Goal: Find specific page/section: Find specific page/section

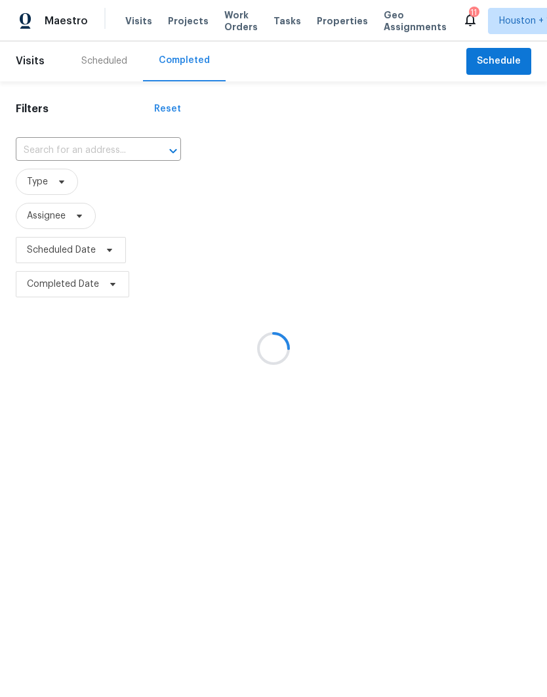
click at [85, 59] on div "Scheduled" at bounding box center [104, 61] width 46 height 12
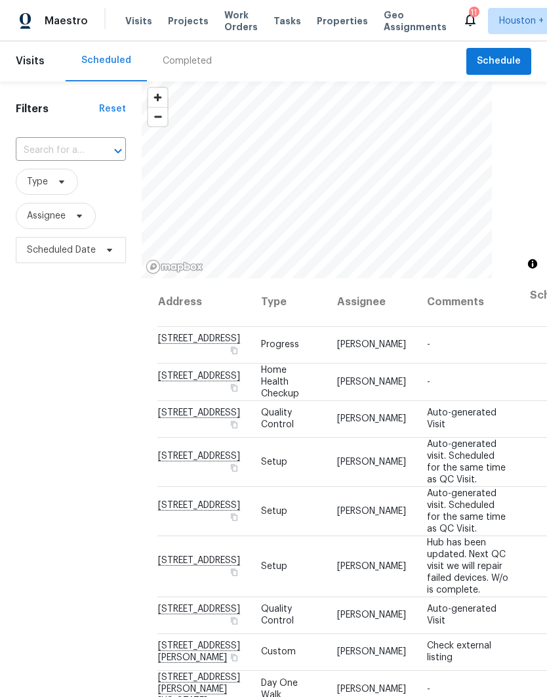
click at [228, 27] on span "Work Orders" at bounding box center [240, 21] width 33 height 24
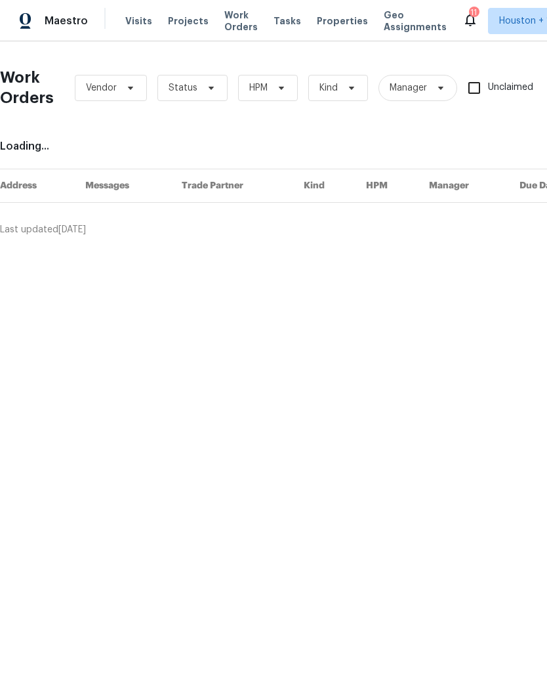
click at [133, 26] on span "Visits" at bounding box center [138, 21] width 27 height 12
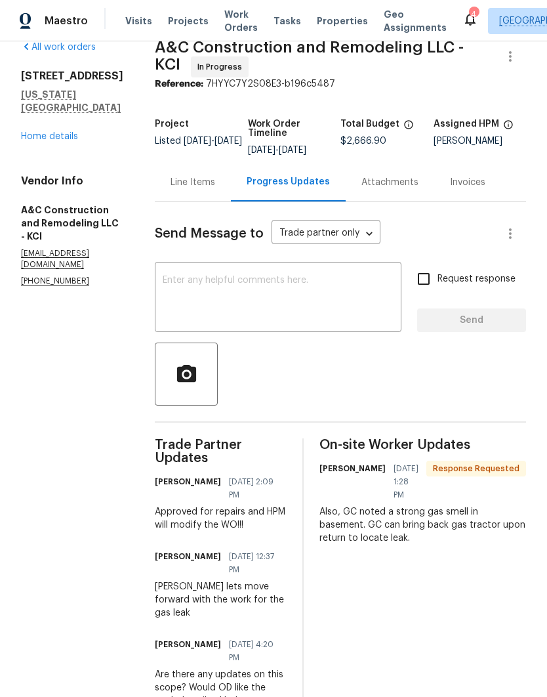
scroll to position [13, 0]
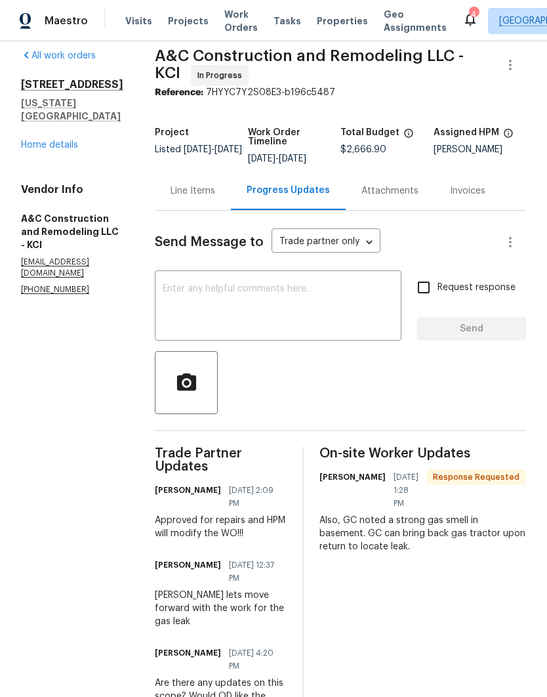
click at [28, 140] on link "Home details" at bounding box center [49, 144] width 57 height 9
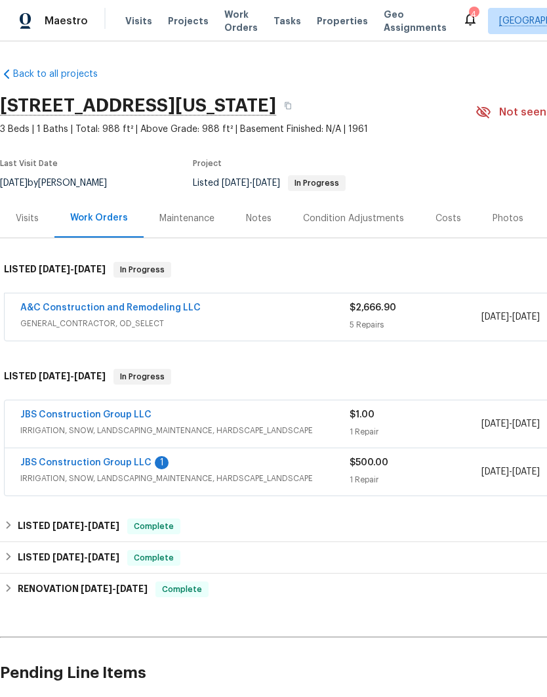
click at [236, 29] on span "Work Orders" at bounding box center [240, 21] width 33 height 26
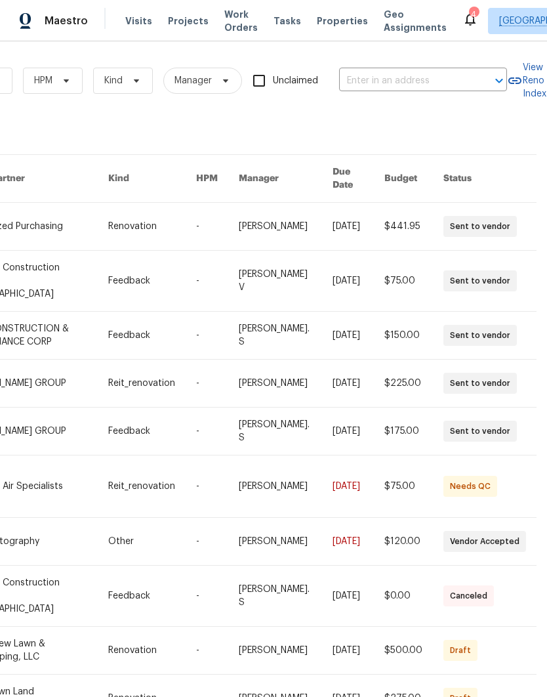
scroll to position [0, 216]
click at [438, 82] on input "text" at bounding box center [404, 81] width 131 height 20
type input "6214"
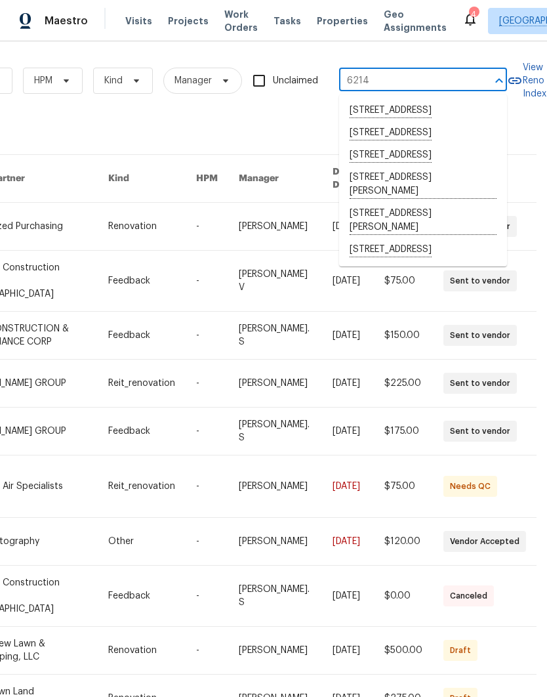
click at [476, 261] on li "[STREET_ADDRESS]" at bounding box center [423, 250] width 168 height 22
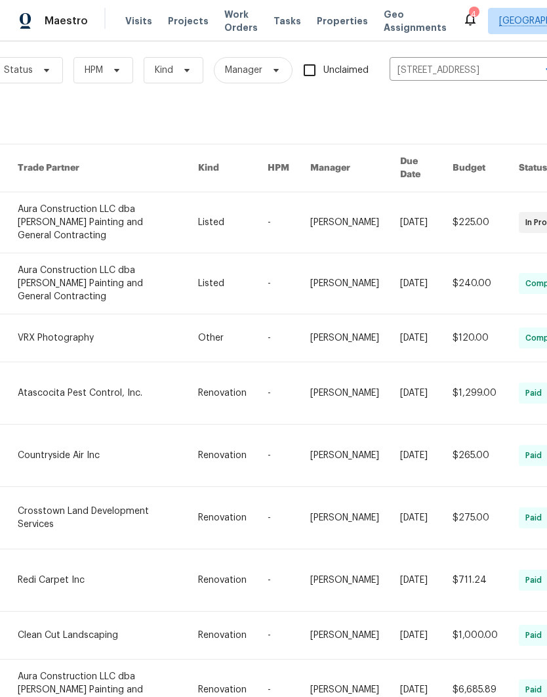
scroll to position [10, 165]
click at [64, 659] on link at bounding box center [107, 689] width 180 height 60
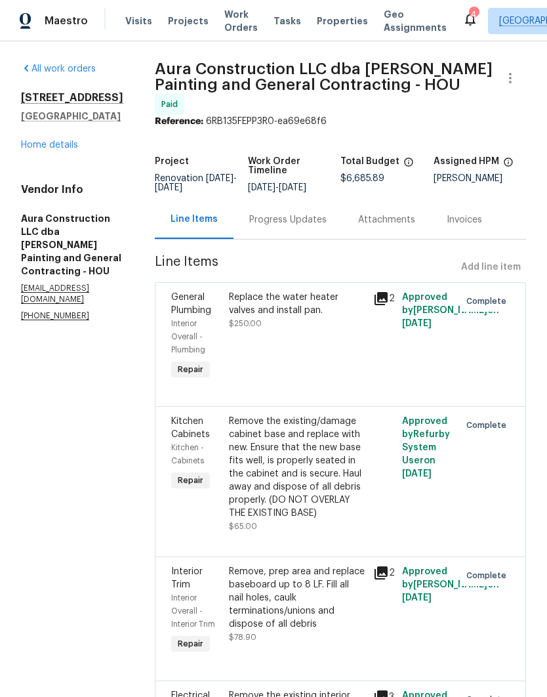
click at [26, 150] on link "Home details" at bounding box center [49, 144] width 57 height 9
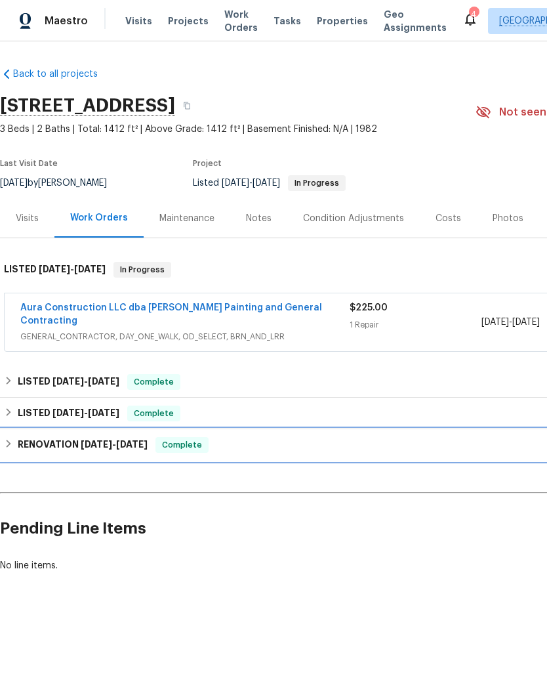
click at [23, 437] on h6 "RENOVATION [DATE] - [DATE]" at bounding box center [83, 445] width 130 height 16
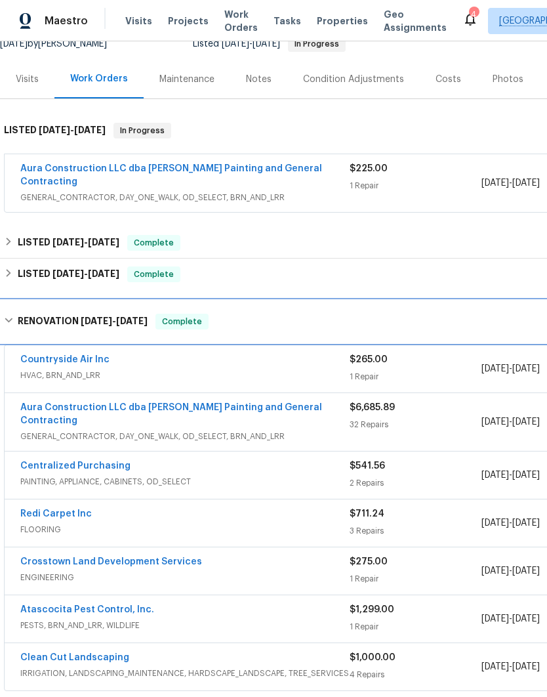
scroll to position [137, 0]
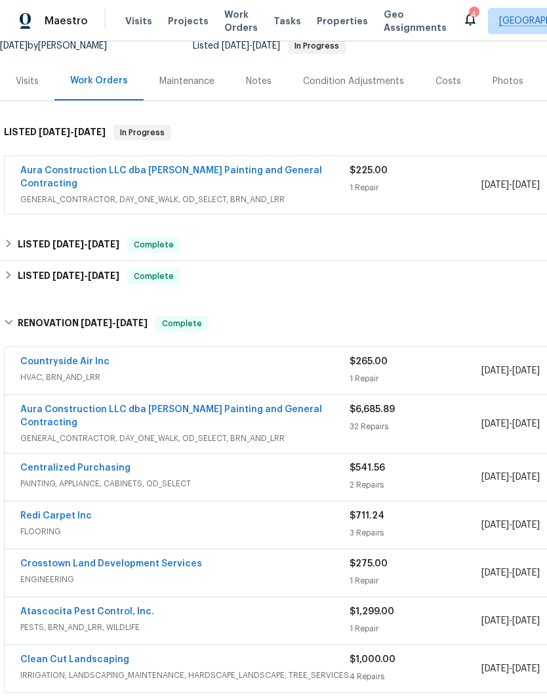
click at [36, 463] on link "Centralized Purchasing" at bounding box center [75, 467] width 110 height 9
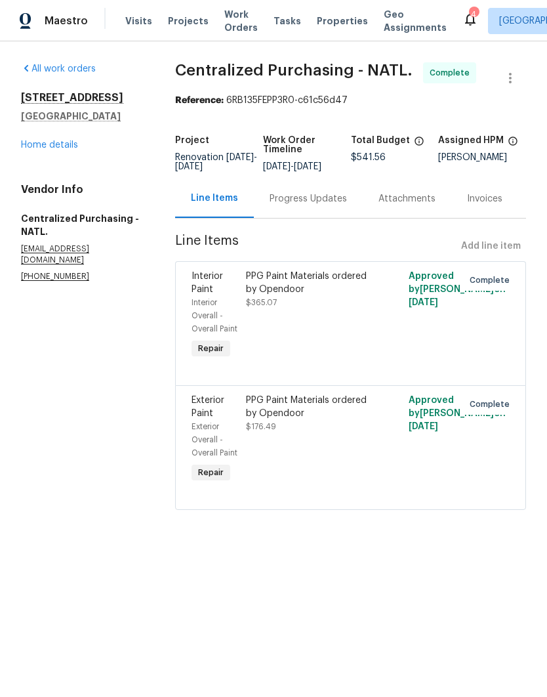
click at [268, 340] on div "PPG Paint Materials ordered by Opendoor $365.07" at bounding box center [310, 316] width 136 height 100
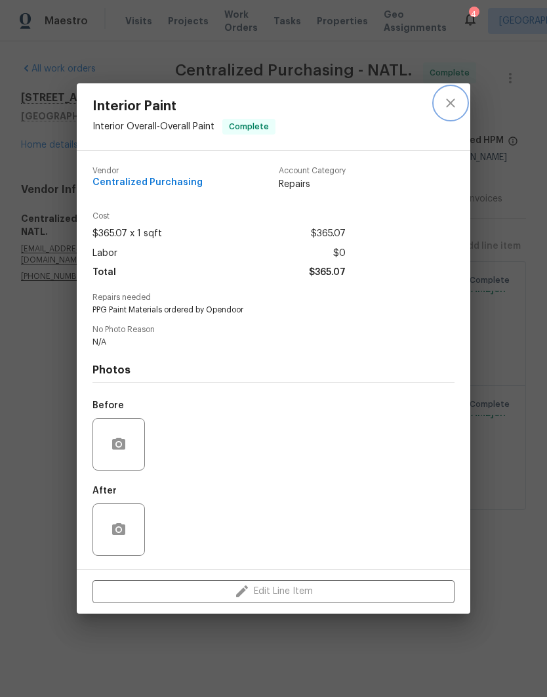
click at [453, 98] on icon "close" at bounding box center [451, 103] width 16 height 16
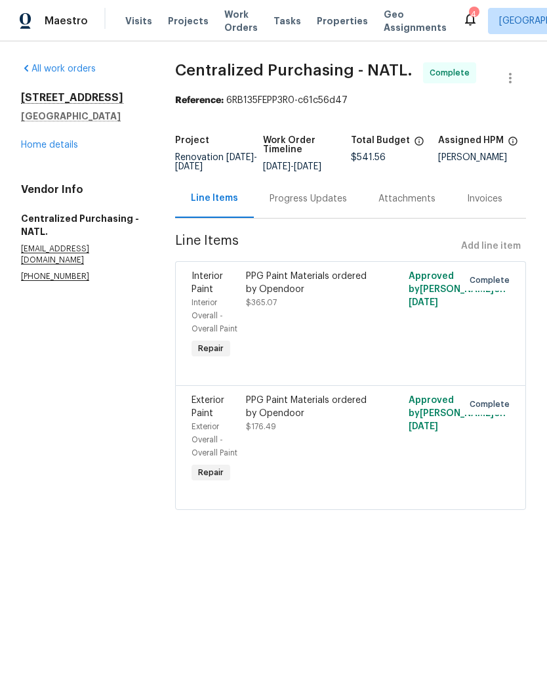
click at [233, 31] on span "Work Orders" at bounding box center [240, 21] width 33 height 26
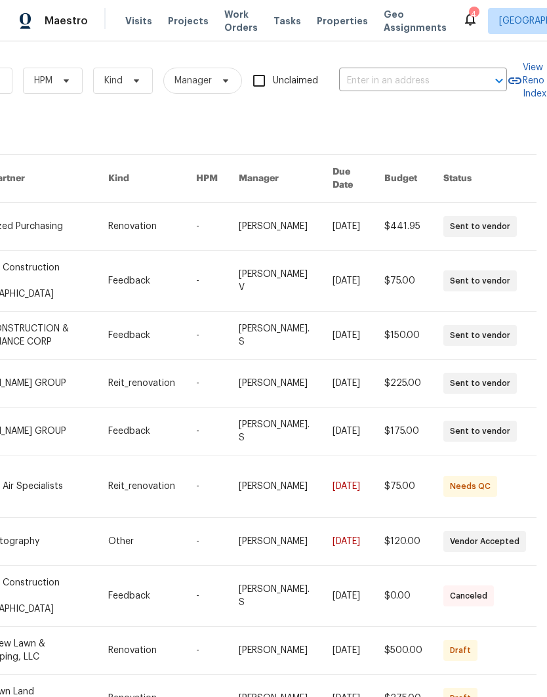
scroll to position [0, 216]
click at [430, 83] on input "text" at bounding box center [404, 81] width 131 height 20
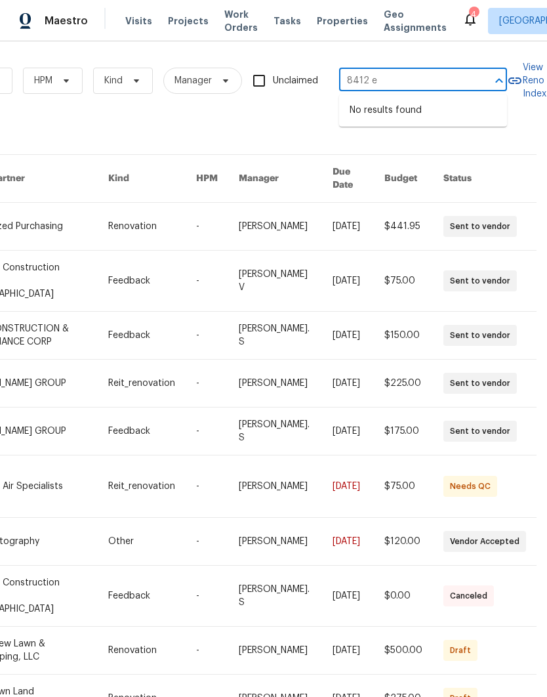
type input "8412 e"
click at [499, 18] on span "[GEOGRAPHIC_DATA]" at bounding box center [544, 20] width 91 height 13
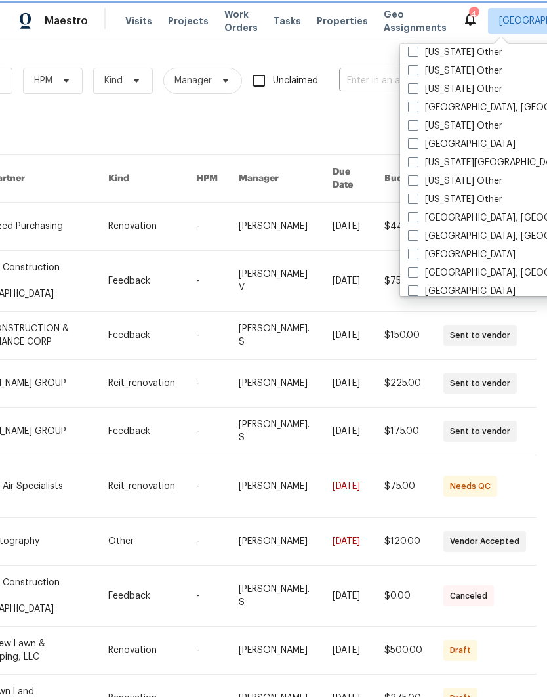
scroll to position [705, 0]
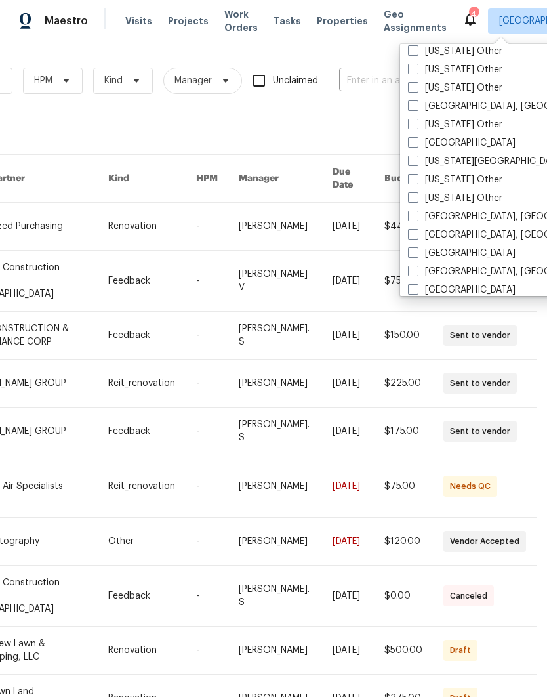
click at [466, 163] on label "Kansas City" at bounding box center [486, 161] width 157 height 13
click at [417, 163] on input "Kansas City" at bounding box center [412, 159] width 9 height 9
checkbox input "true"
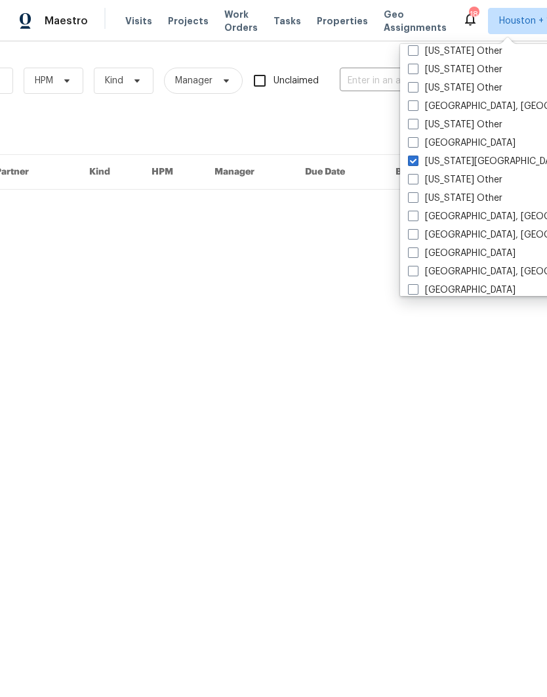
click at [371, 83] on input "text" at bounding box center [405, 81] width 131 height 20
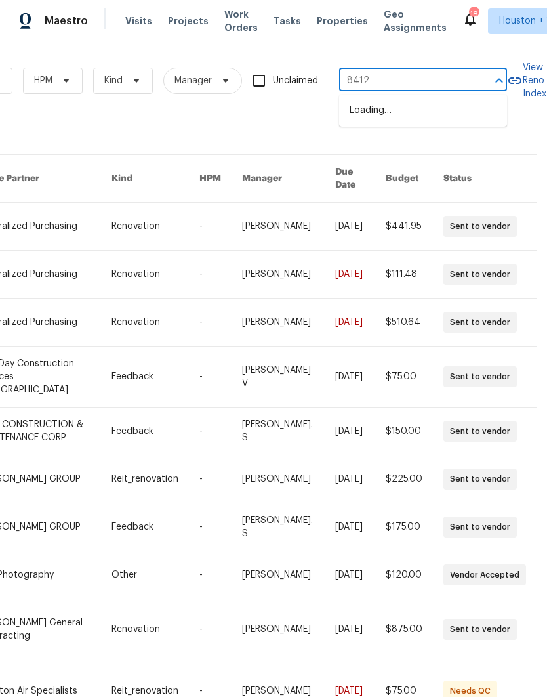
type input "8412 e"
click at [459, 115] on li "8412 E 103rd Ter, Kansas City, MO 64134" at bounding box center [423, 111] width 168 height 22
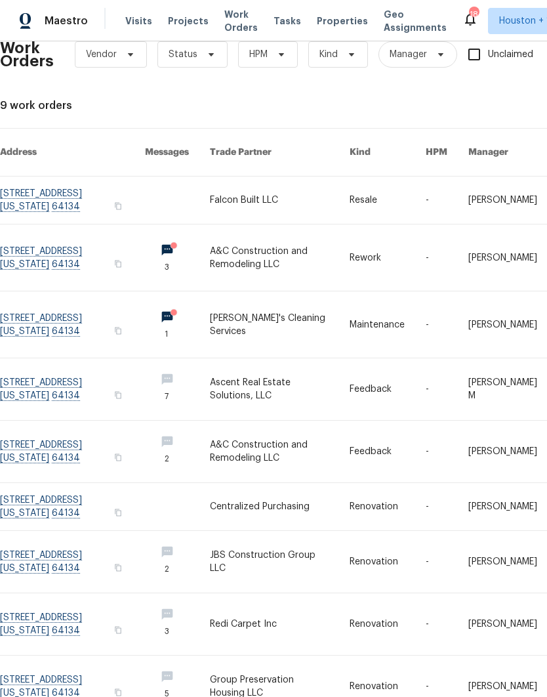
scroll to position [26, 0]
click at [234, 257] on link at bounding box center [280, 257] width 140 height 66
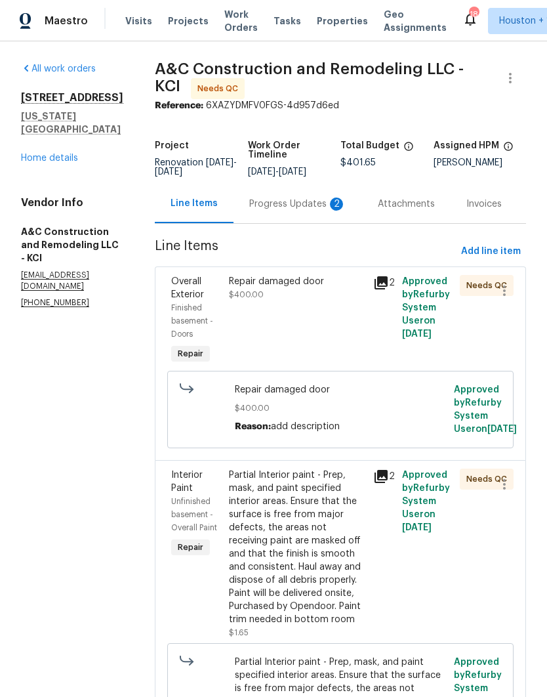
click at [23, 152] on div "All work orders 8412 E 103rd Ter Kansas City, MO 64134 Home details Vendor Info…" at bounding box center [72, 185] width 102 height 246
click at [33, 154] on link "Home details" at bounding box center [49, 158] width 57 height 9
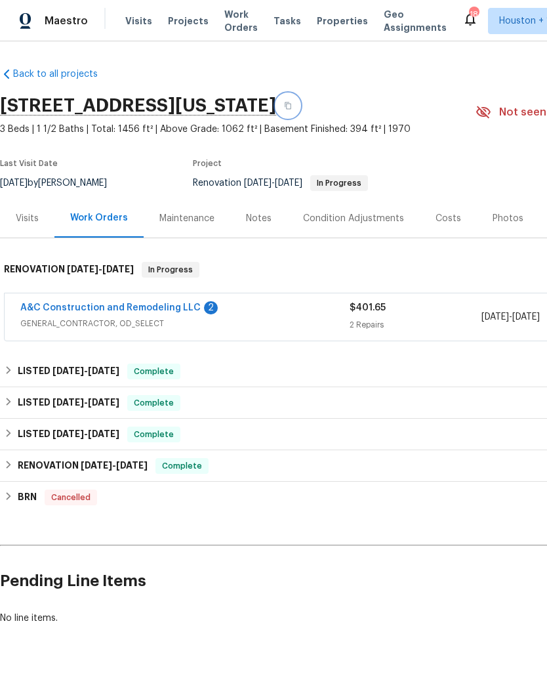
click at [291, 109] on icon "button" at bounding box center [288, 105] width 7 height 7
